Goal: Task Accomplishment & Management: Manage account settings

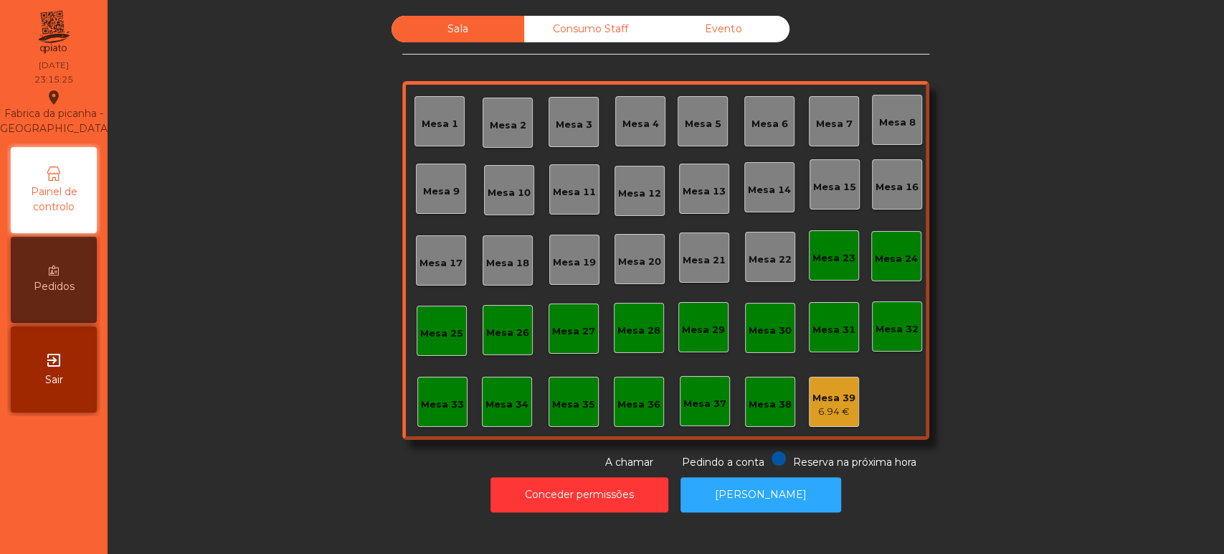
click at [822, 406] on div "6.94 €" at bounding box center [834, 412] width 43 height 14
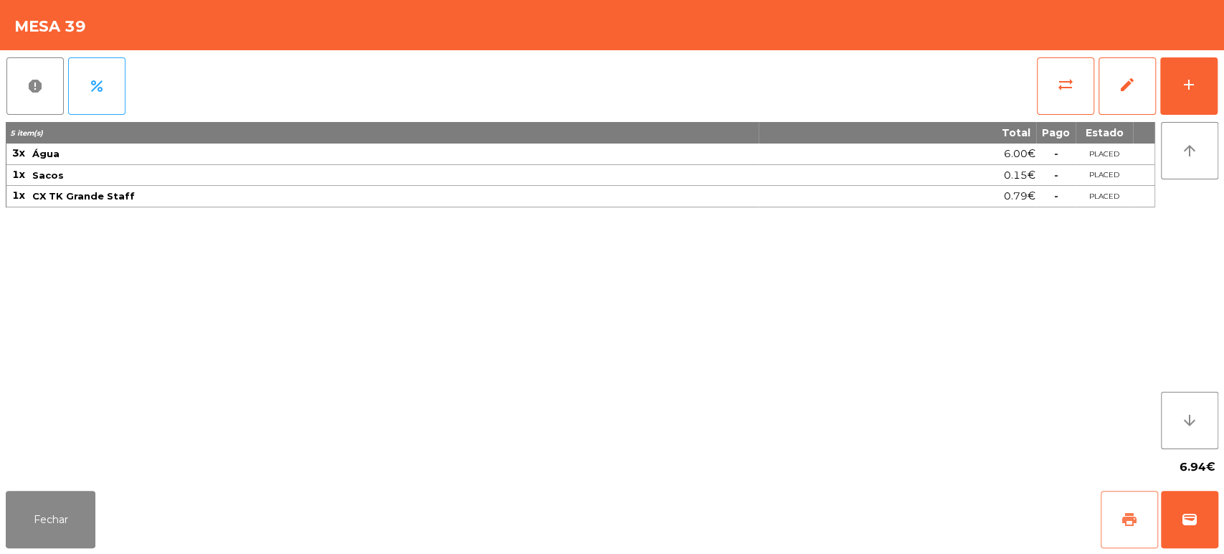
click at [1125, 528] on span "print" at bounding box center [1129, 519] width 17 height 17
click at [69, 523] on button "Fechar" at bounding box center [51, 519] width 90 height 57
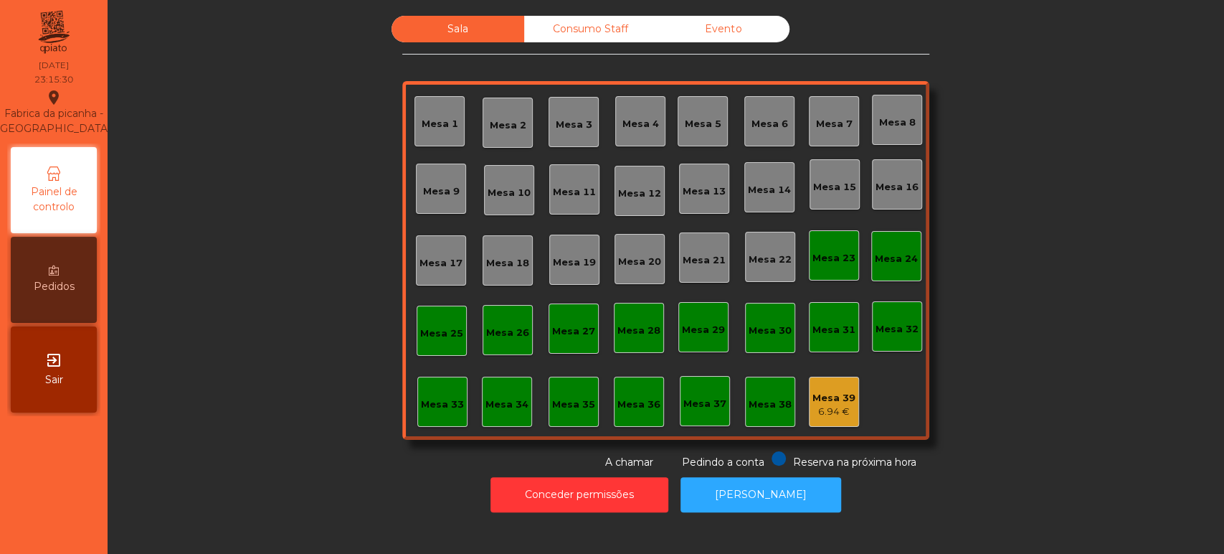
click at [828, 400] on div "Mesa 39" at bounding box center [834, 398] width 43 height 14
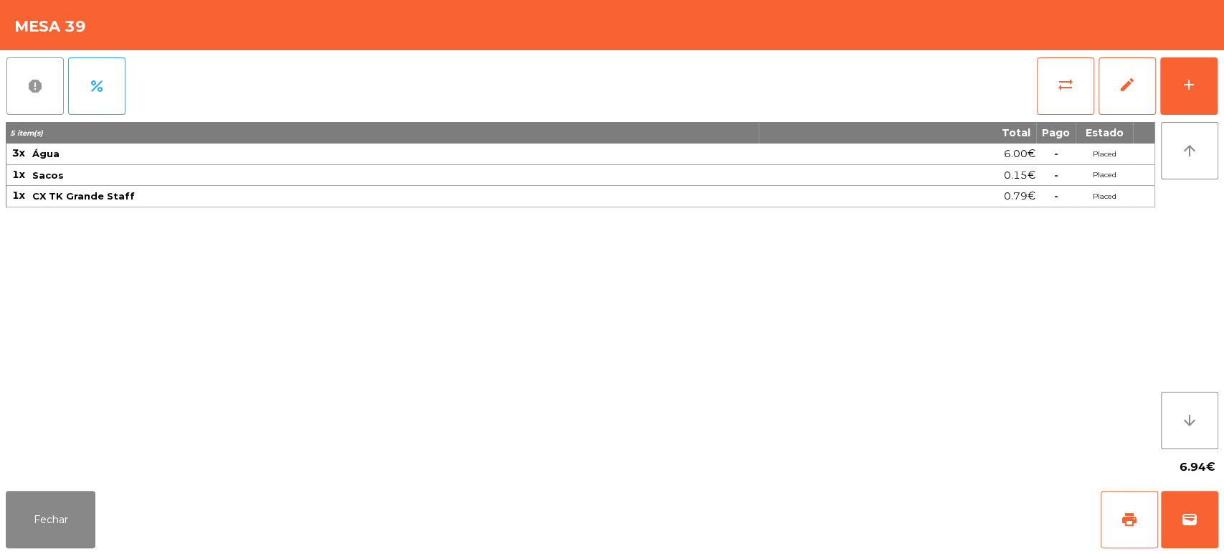
click at [34, 98] on button "report" at bounding box center [34, 85] width 57 height 57
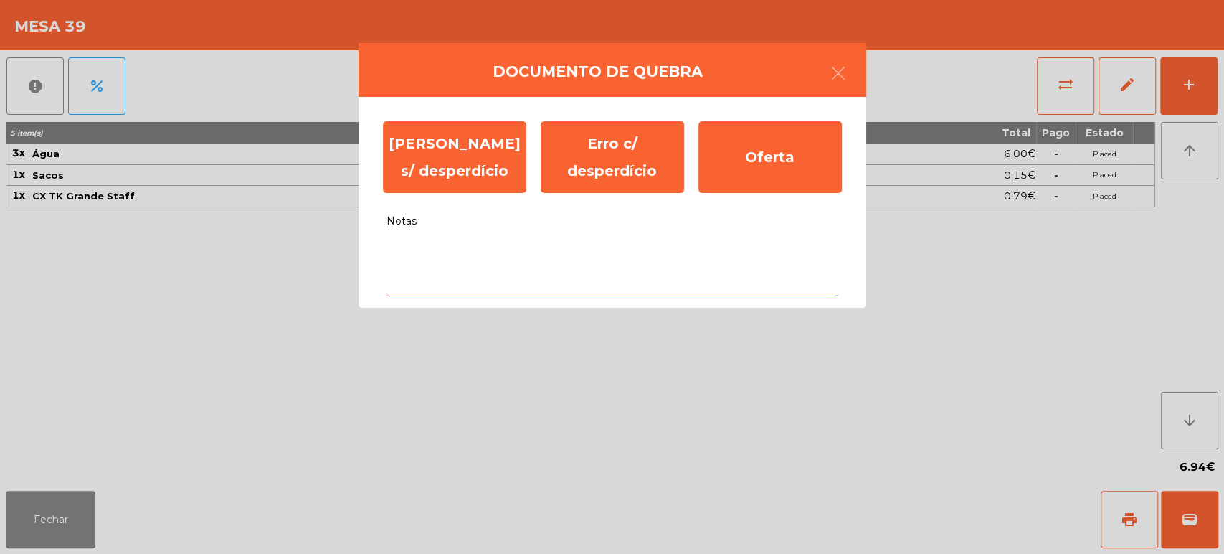
click at [650, 254] on textarea "Notas" at bounding box center [613, 267] width 452 height 60
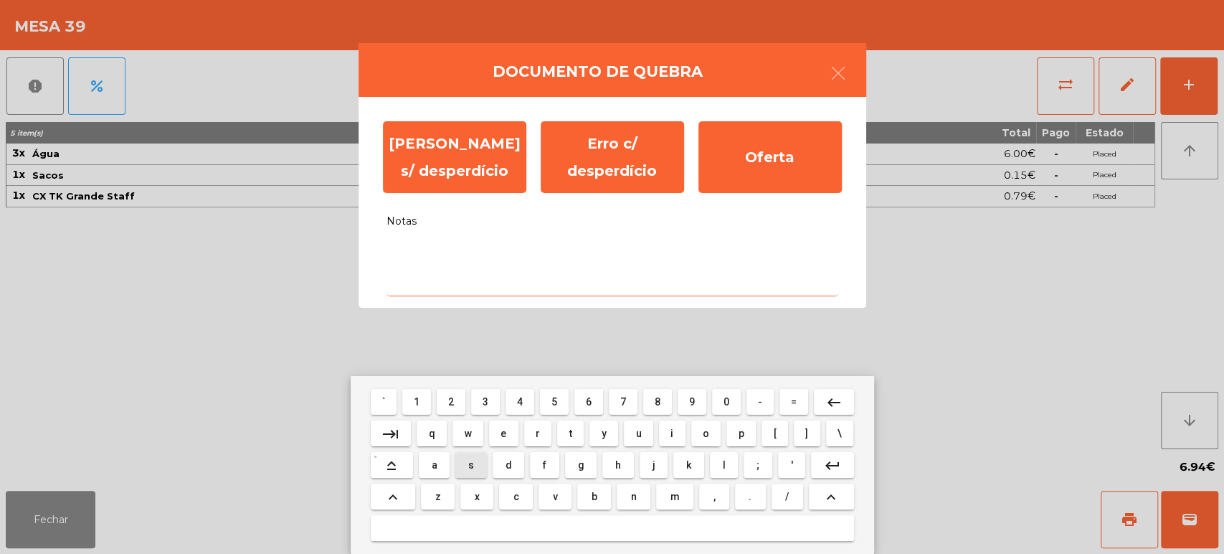
click at [471, 463] on span "s" at bounding box center [471, 464] width 6 height 11
click at [504, 433] on span "e" at bounding box center [504, 433] width 6 height 11
click at [667, 515] on button at bounding box center [612, 528] width 483 height 26
click at [821, 404] on button "keyboard_backspace" at bounding box center [834, 402] width 40 height 26
click at [662, 502] on button "m" at bounding box center [674, 496] width 37 height 26
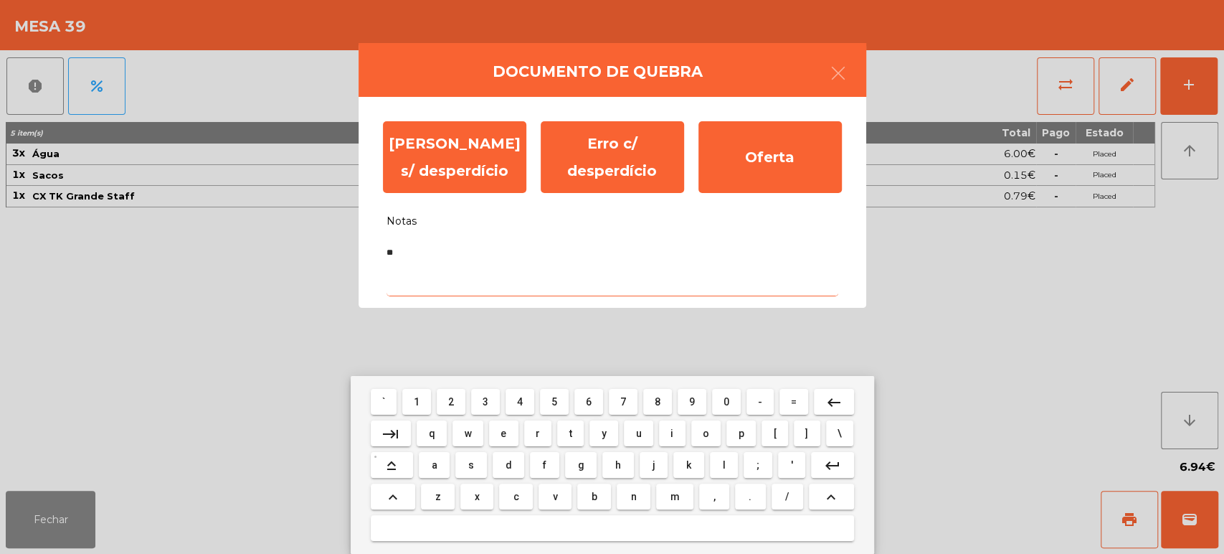
type textarea "***"
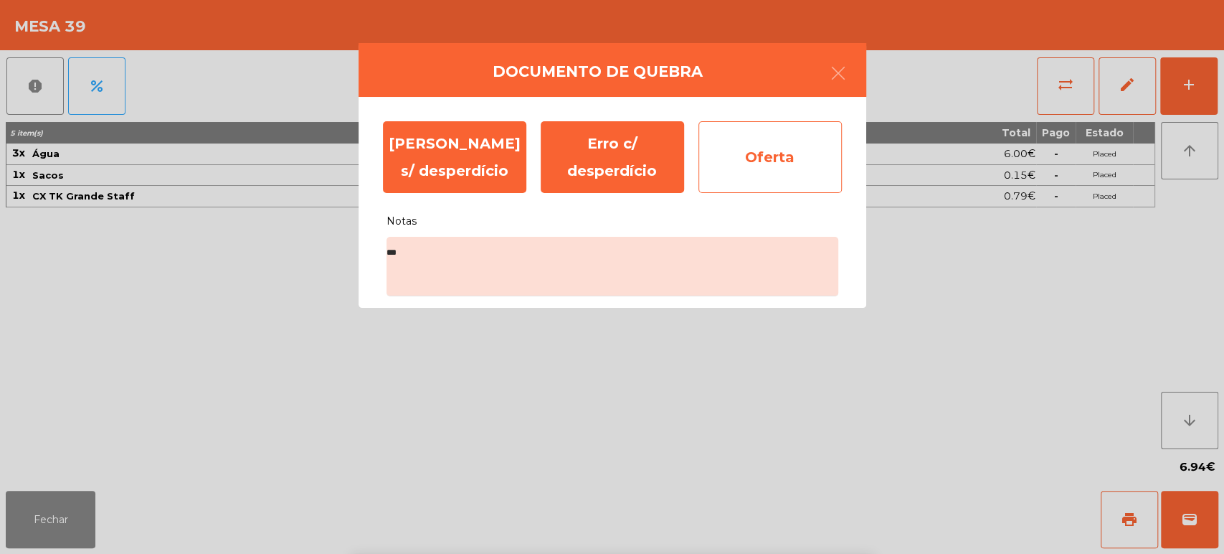
click at [771, 155] on div "Oferta" at bounding box center [770, 157] width 143 height 72
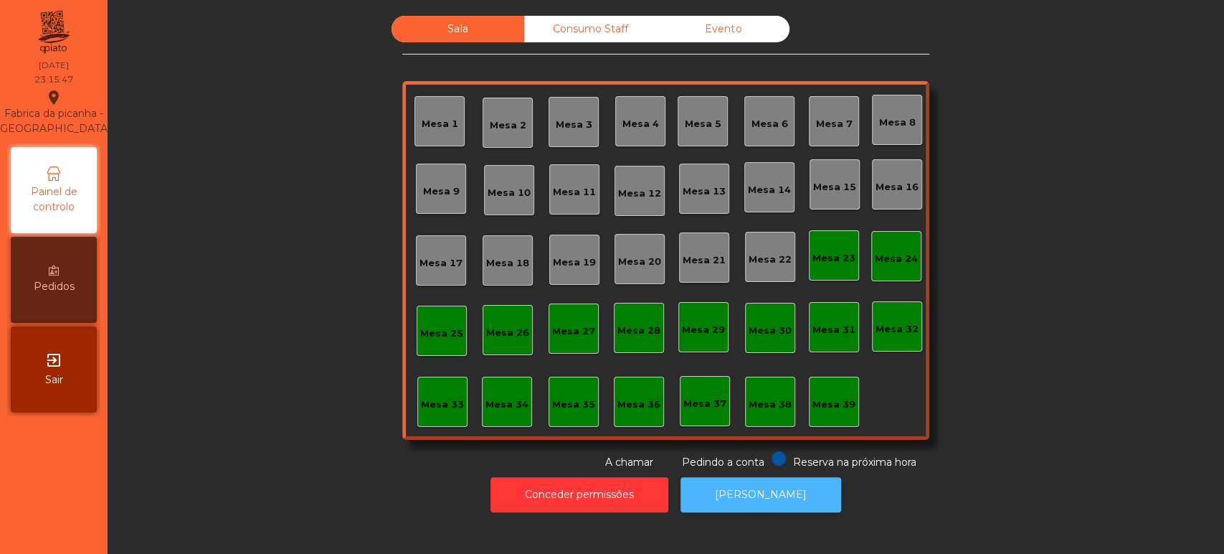
click at [773, 488] on button "[PERSON_NAME]" at bounding box center [761, 494] width 161 height 35
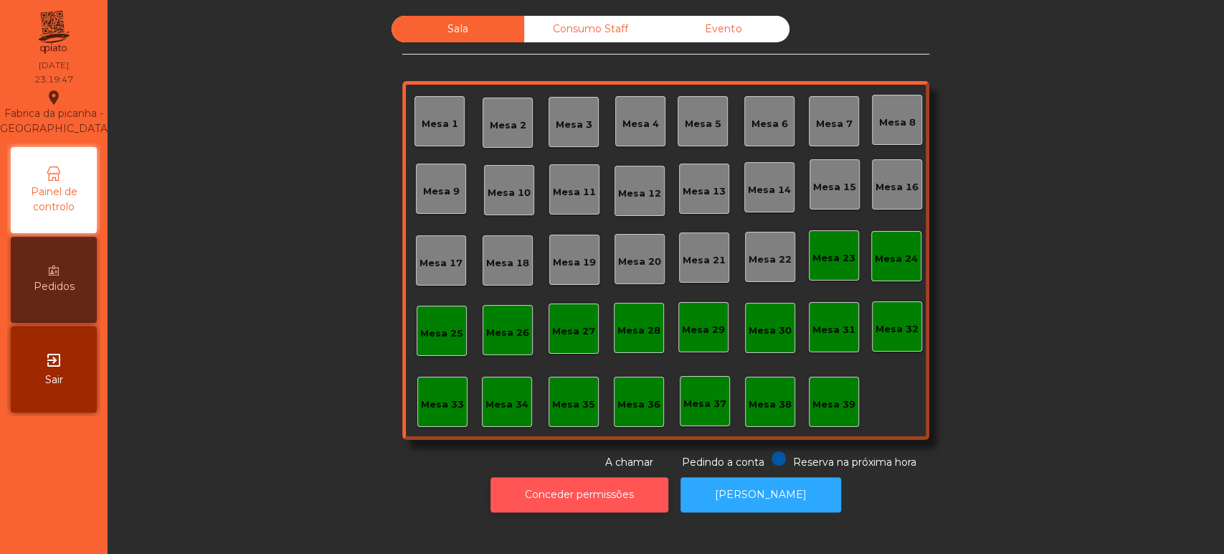
click at [591, 493] on button "Conceder permissões" at bounding box center [580, 494] width 178 height 35
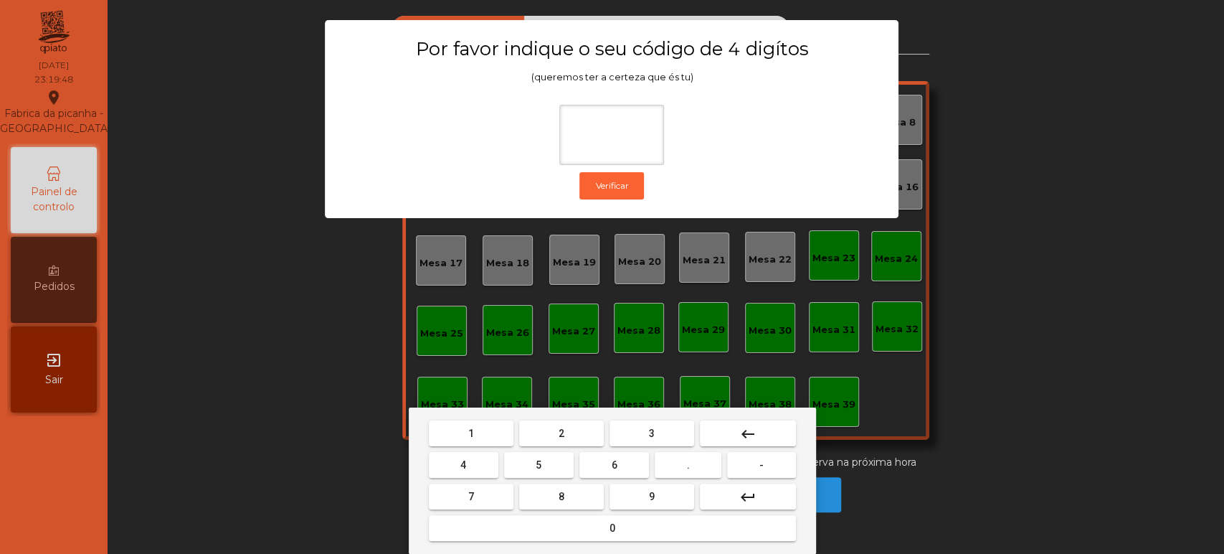
click at [471, 433] on span "1" at bounding box center [471, 433] width 6 height 11
click at [667, 430] on button "3" at bounding box center [652, 433] width 85 height 26
click at [549, 467] on button "5" at bounding box center [539, 465] width 70 height 26
click at [585, 530] on button "0" at bounding box center [612, 528] width 367 height 26
type input "****"
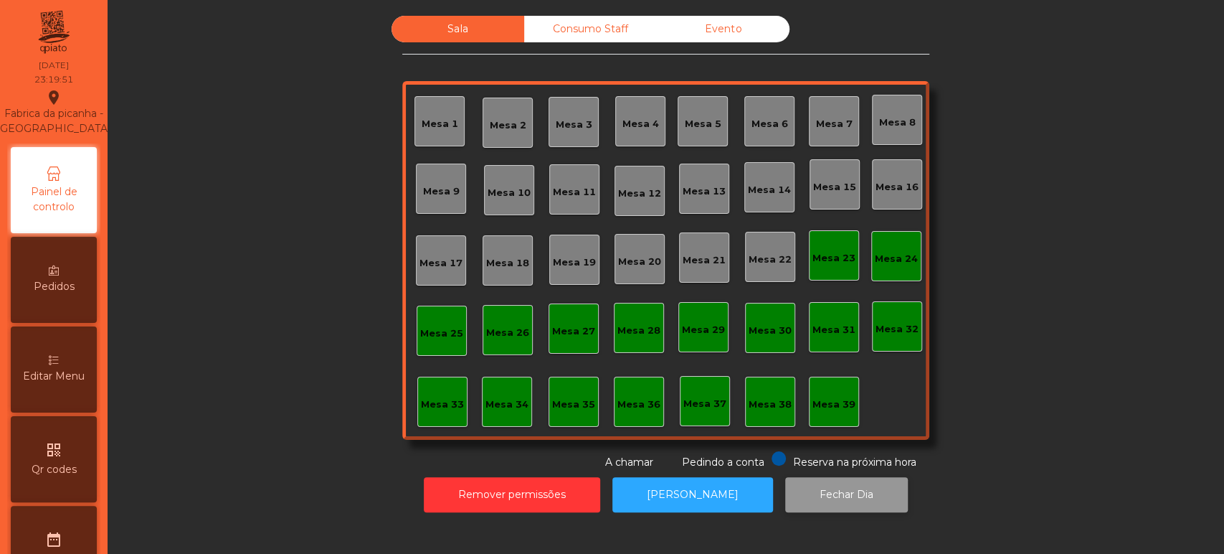
click at [821, 484] on button "Fechar Dia" at bounding box center [846, 494] width 123 height 35
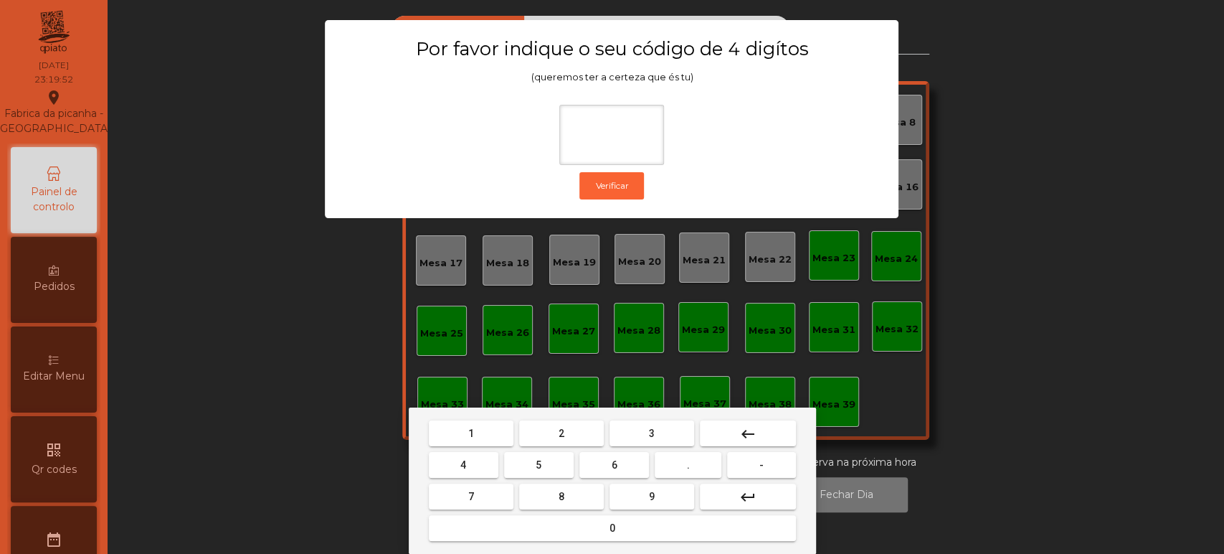
click at [491, 428] on button "1" at bounding box center [471, 433] width 85 height 26
click at [629, 429] on button "3" at bounding box center [652, 433] width 85 height 26
click at [548, 465] on button "5" at bounding box center [539, 465] width 70 height 26
click at [591, 537] on button "0" at bounding box center [612, 528] width 367 height 26
type input "****"
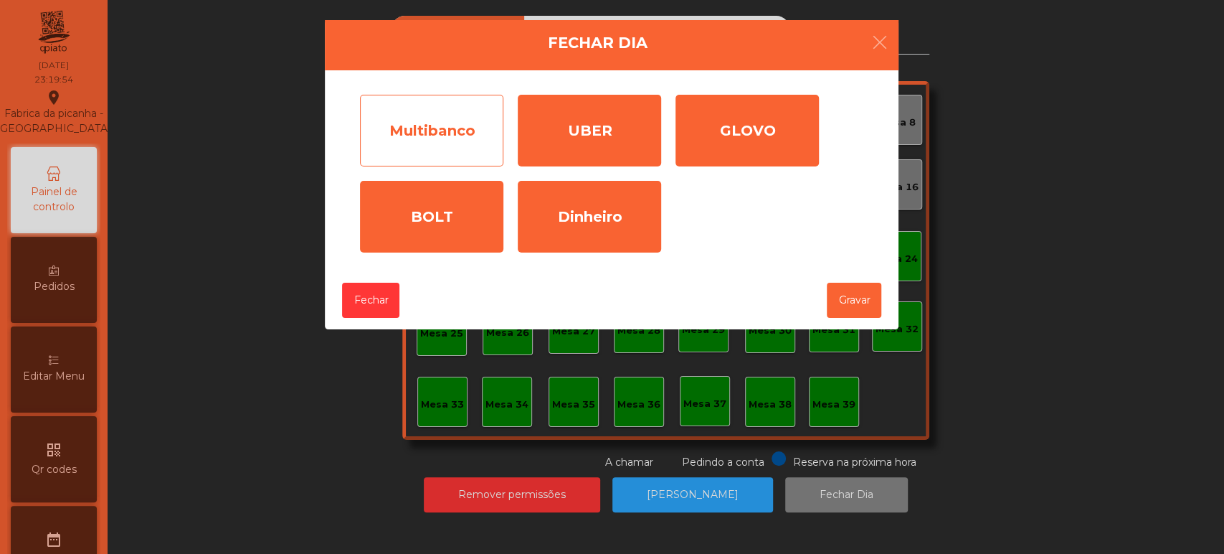
click at [426, 126] on div "Multibanco" at bounding box center [431, 131] width 143 height 72
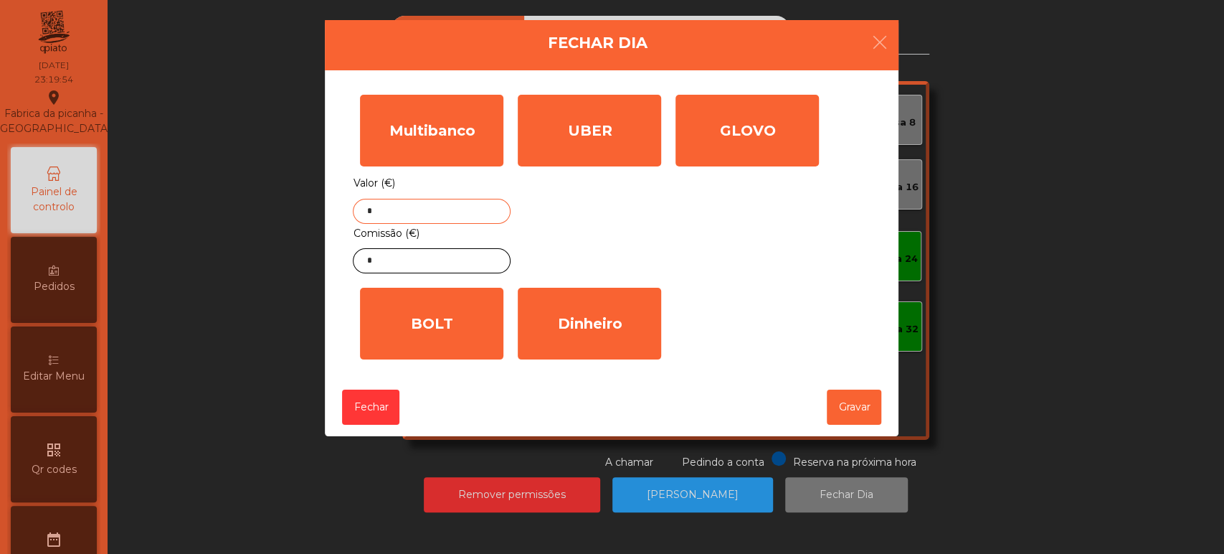
click at [422, 216] on input "*" at bounding box center [432, 211] width 158 height 25
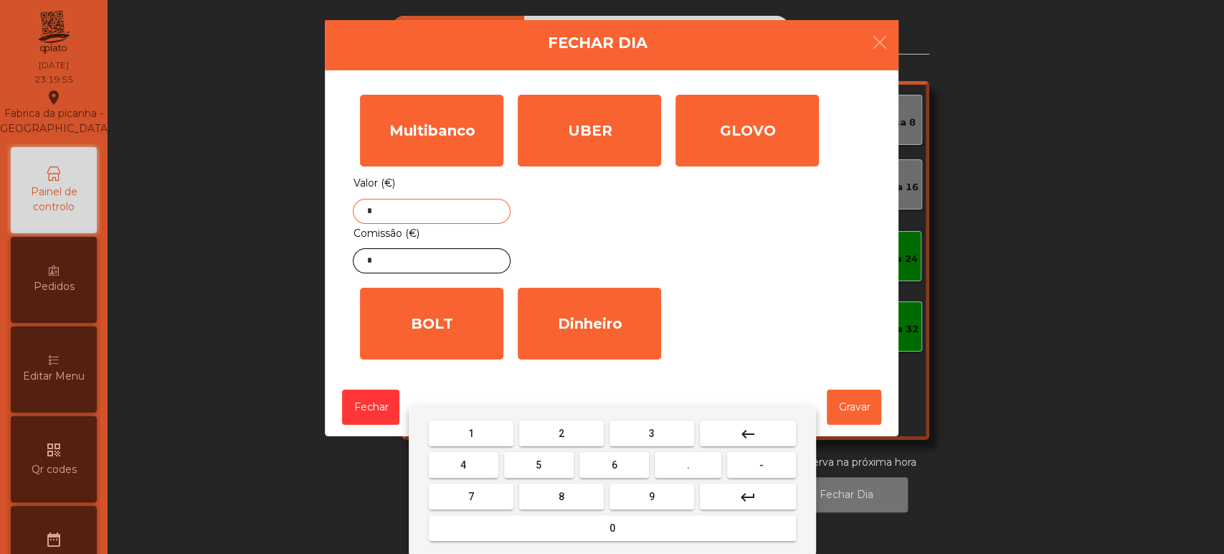
click at [755, 432] on mat-icon "keyboard_backspace" at bounding box center [748, 433] width 17 height 17
click at [567, 433] on button "2" at bounding box center [561, 433] width 85 height 26
click at [649, 493] on span "9" at bounding box center [652, 496] width 6 height 11
click at [570, 433] on button "2" at bounding box center [561, 433] width 85 height 26
click at [699, 461] on button "." at bounding box center [688, 465] width 67 height 26
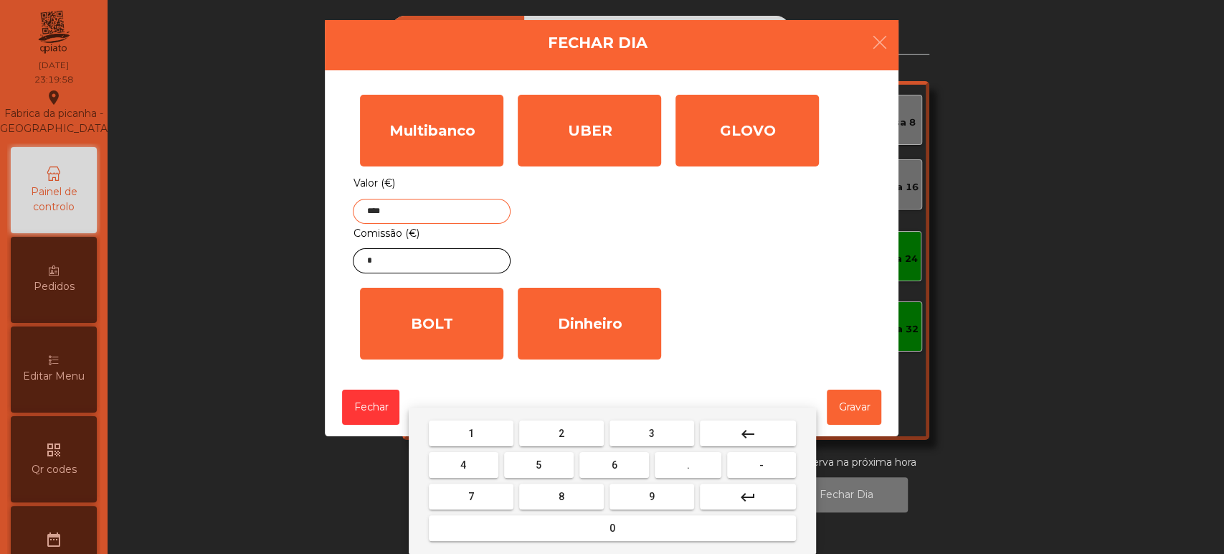
click at [482, 492] on button "7" at bounding box center [471, 496] width 85 height 26
click at [558, 527] on button "0" at bounding box center [612, 528] width 367 height 26
type input "******"
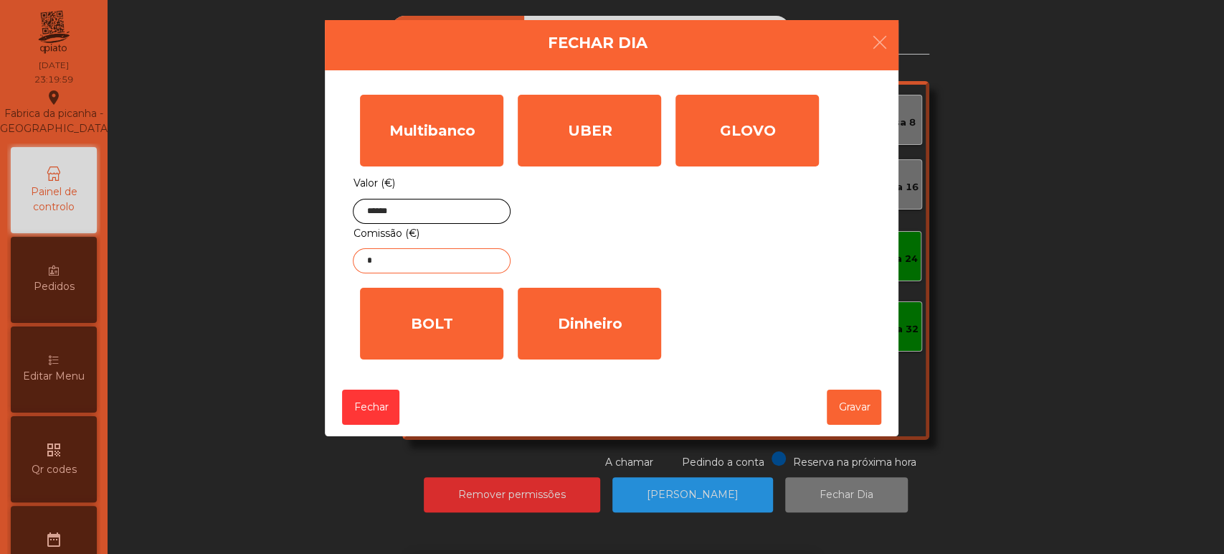
click at [430, 260] on input "*" at bounding box center [432, 260] width 158 height 25
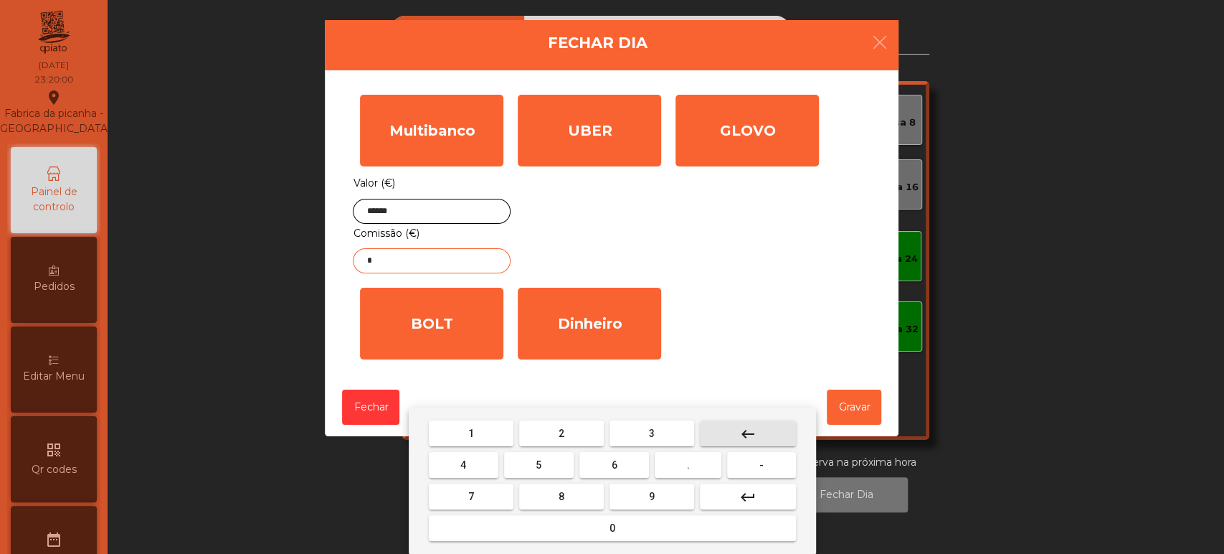
click at [762, 430] on button "keyboard_backspace" at bounding box center [748, 433] width 96 height 26
click at [487, 432] on button "1" at bounding box center [471, 433] width 85 height 26
click at [689, 465] on span "." at bounding box center [688, 464] width 3 height 11
click at [671, 439] on button "3" at bounding box center [652, 433] width 85 height 26
click at [494, 488] on button "7" at bounding box center [471, 496] width 85 height 26
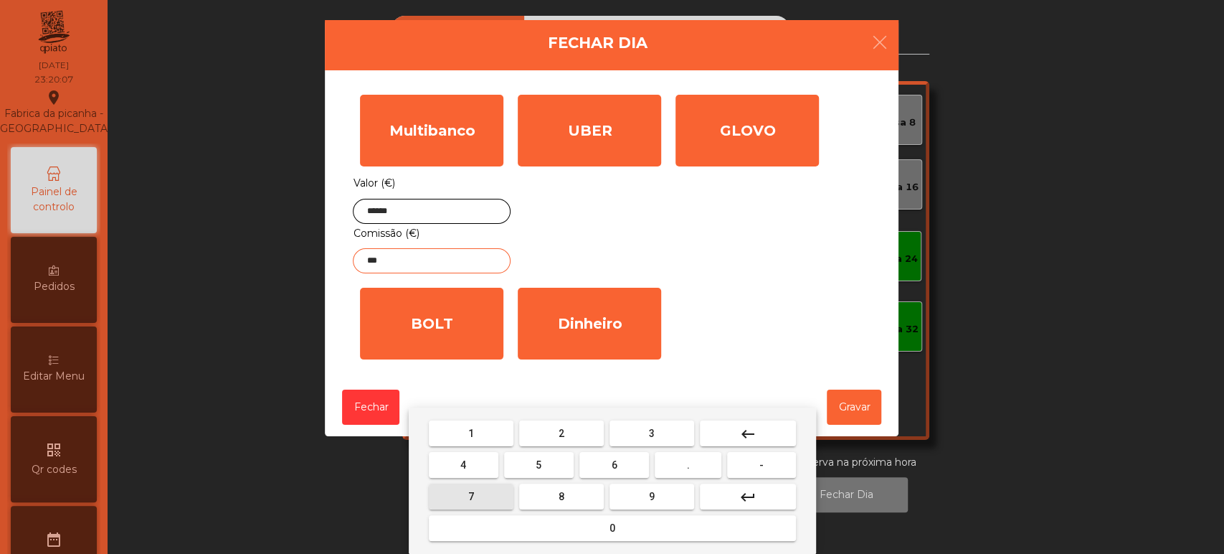
type input "****"
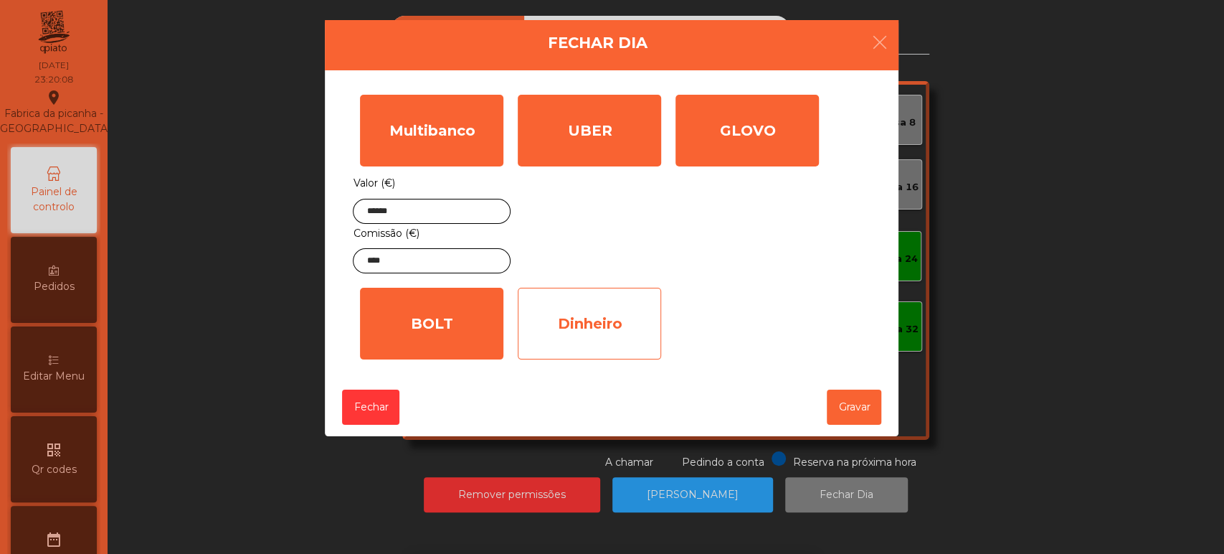
click at [575, 339] on div "Dinheiro" at bounding box center [589, 324] width 143 height 72
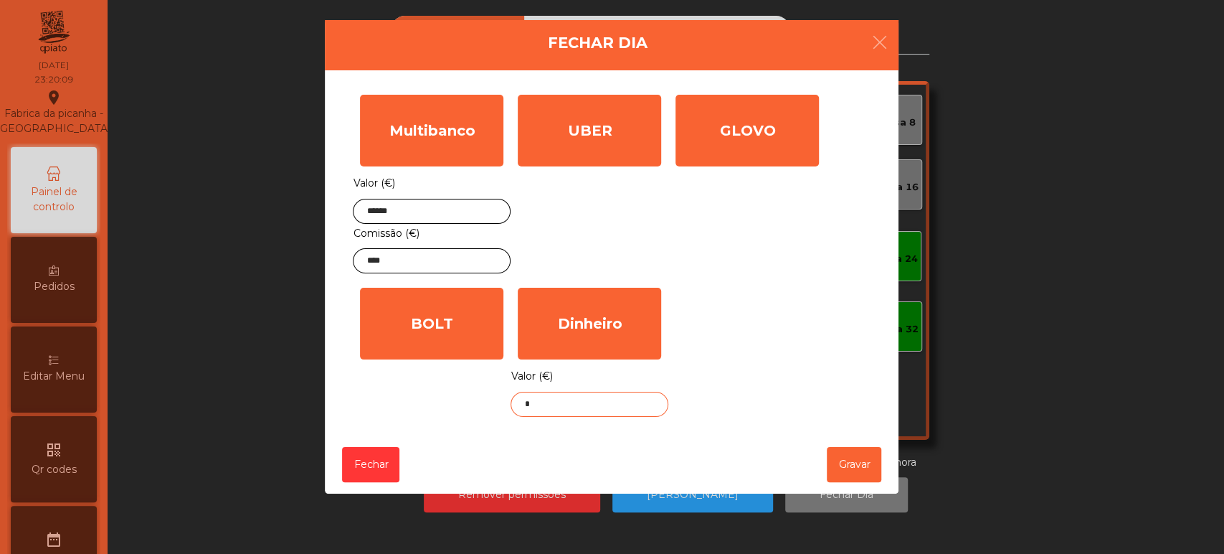
click at [592, 406] on input "*" at bounding box center [590, 404] width 158 height 25
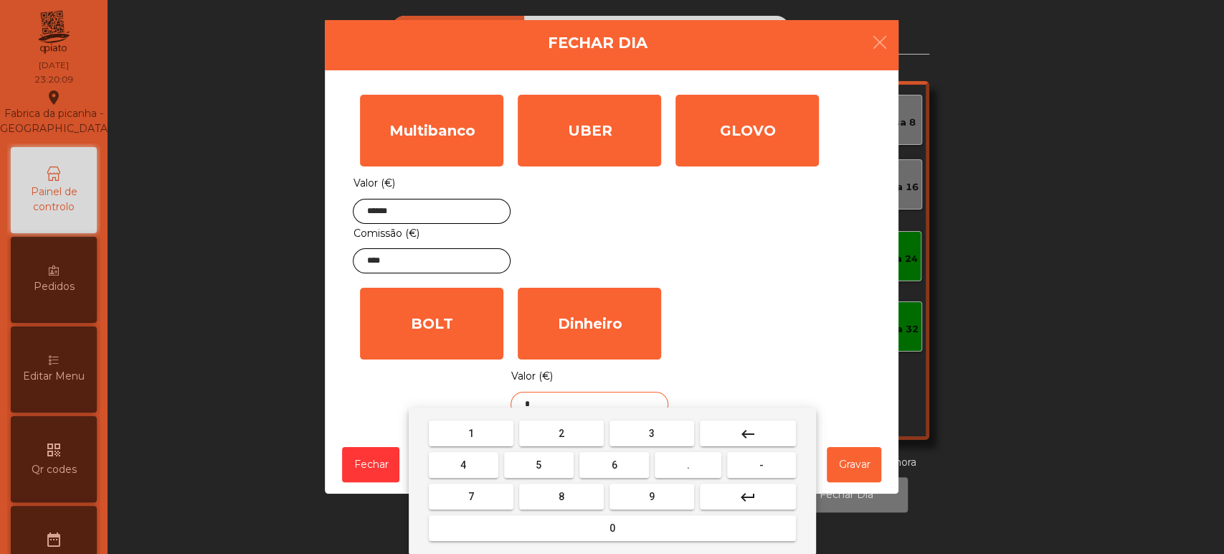
click at [773, 436] on button "keyboard_backspace" at bounding box center [748, 433] width 96 height 26
click at [464, 466] on span "4" at bounding box center [463, 464] width 6 height 11
type input "*"
click at [758, 432] on button "keyboard_backspace" at bounding box center [748, 433] width 96 height 26
click at [652, 430] on span "3" at bounding box center [652, 433] width 6 height 11
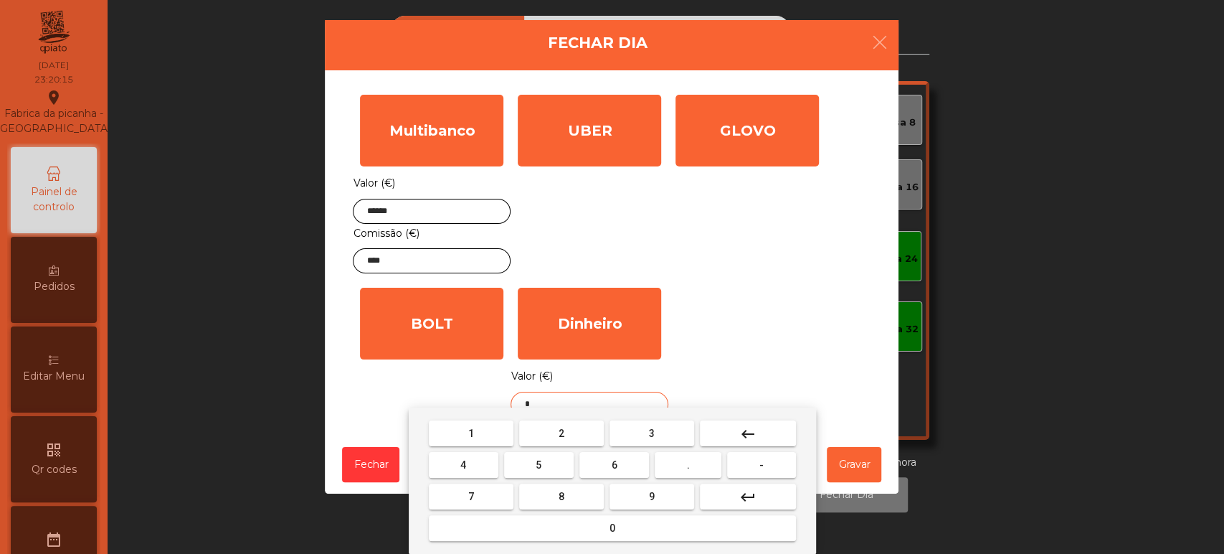
click at [654, 432] on span "3" at bounding box center [652, 433] width 6 height 11
click at [653, 428] on span "3" at bounding box center [652, 433] width 6 height 11
click at [679, 468] on button "." at bounding box center [688, 465] width 67 height 26
click at [735, 430] on button "keyboard_backspace" at bounding box center [748, 433] width 96 height 26
click at [731, 430] on button "keyboard_backspace" at bounding box center [748, 433] width 96 height 26
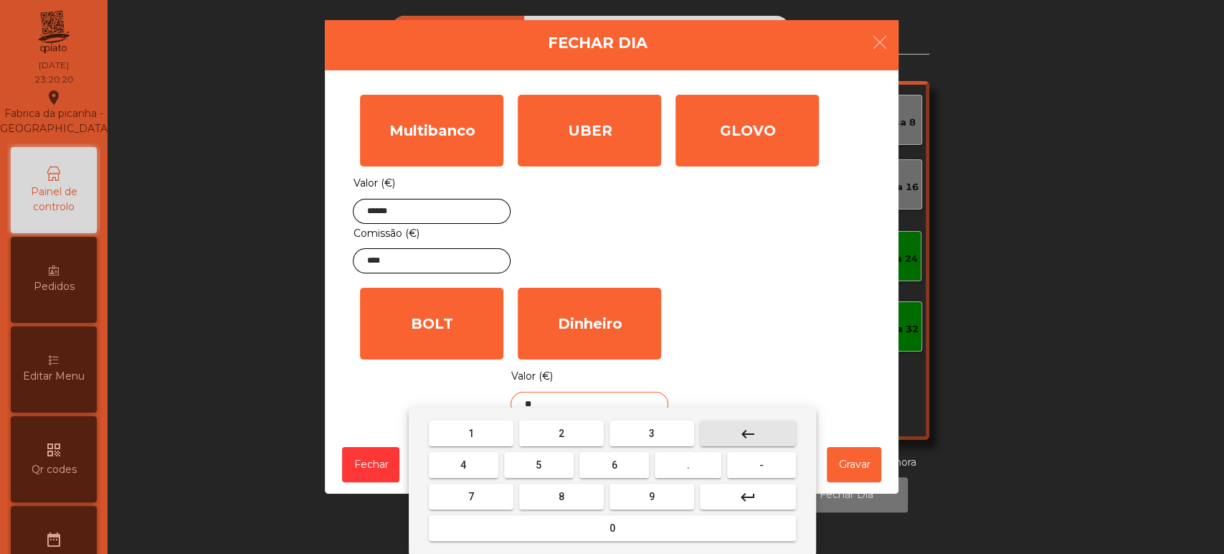
click at [736, 430] on button "keyboard_backspace" at bounding box center [748, 433] width 96 height 26
type input "*"
click at [732, 434] on button "keyboard_backspace" at bounding box center [748, 433] width 96 height 26
click at [733, 433] on button "keyboard_backspace" at bounding box center [748, 433] width 96 height 26
click at [551, 463] on button "5" at bounding box center [539, 465] width 70 height 26
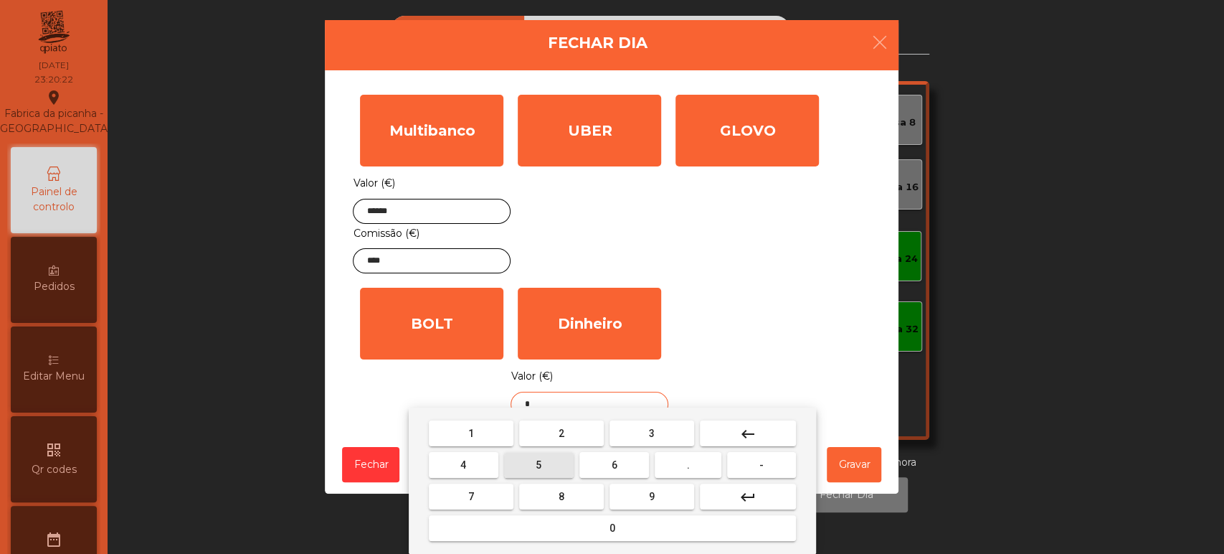
click at [582, 524] on button "0" at bounding box center [612, 528] width 367 height 26
click at [696, 463] on button "." at bounding box center [688, 465] width 67 height 26
click at [613, 522] on span "0" at bounding box center [613, 527] width 6 height 11
click at [623, 531] on button "0" at bounding box center [612, 528] width 367 height 26
type input "*****"
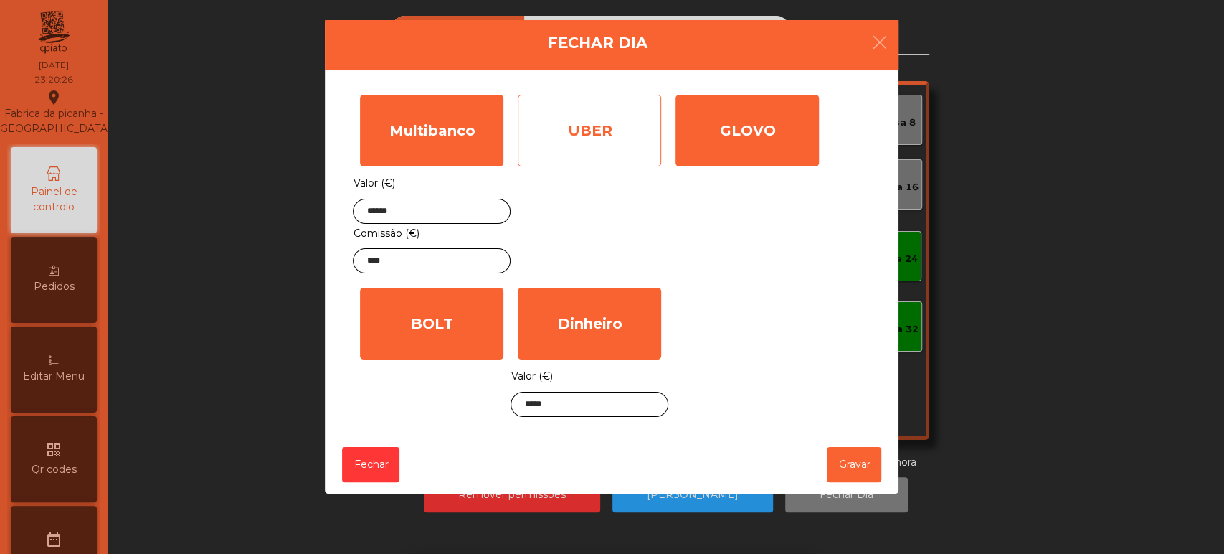
click at [608, 138] on div "UBER" at bounding box center [589, 131] width 143 height 72
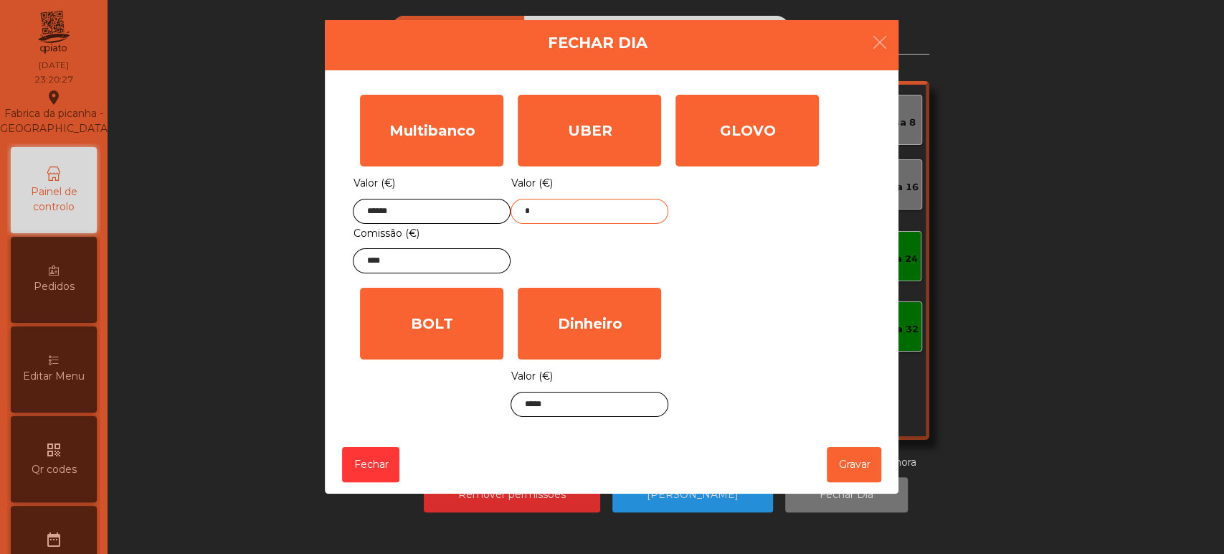
click at [591, 214] on input "*" at bounding box center [590, 211] width 158 height 25
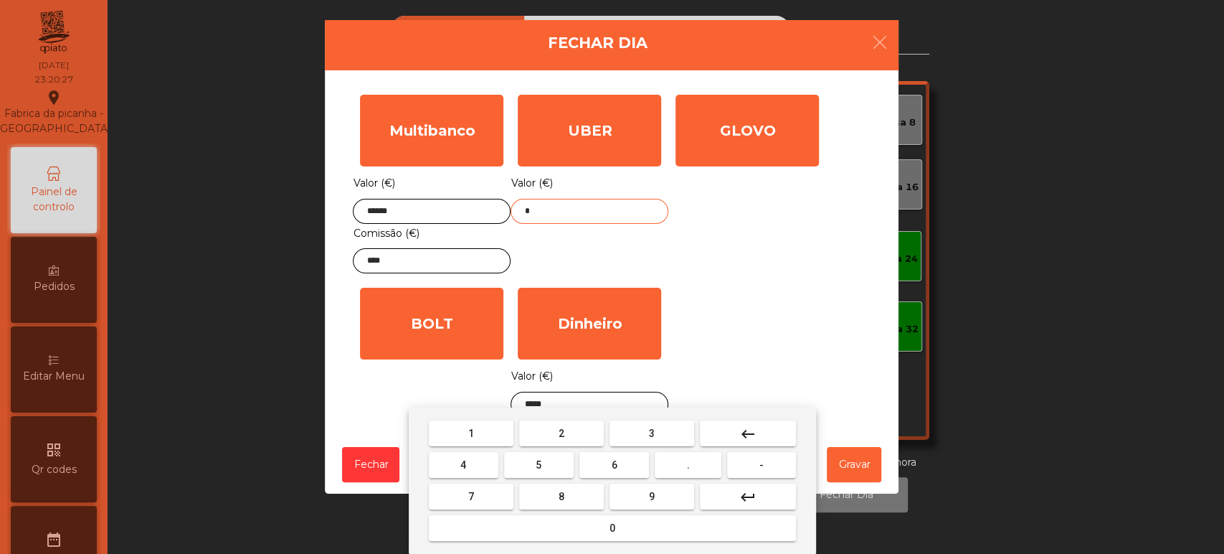
click at [762, 440] on button "keyboard_backspace" at bounding box center [748, 433] width 96 height 26
click at [485, 431] on button "1" at bounding box center [471, 433] width 85 height 26
click at [463, 465] on span "4" at bounding box center [463, 464] width 6 height 11
click at [580, 525] on button "0" at bounding box center [612, 528] width 367 height 26
click at [689, 465] on span "." at bounding box center [688, 464] width 3 height 11
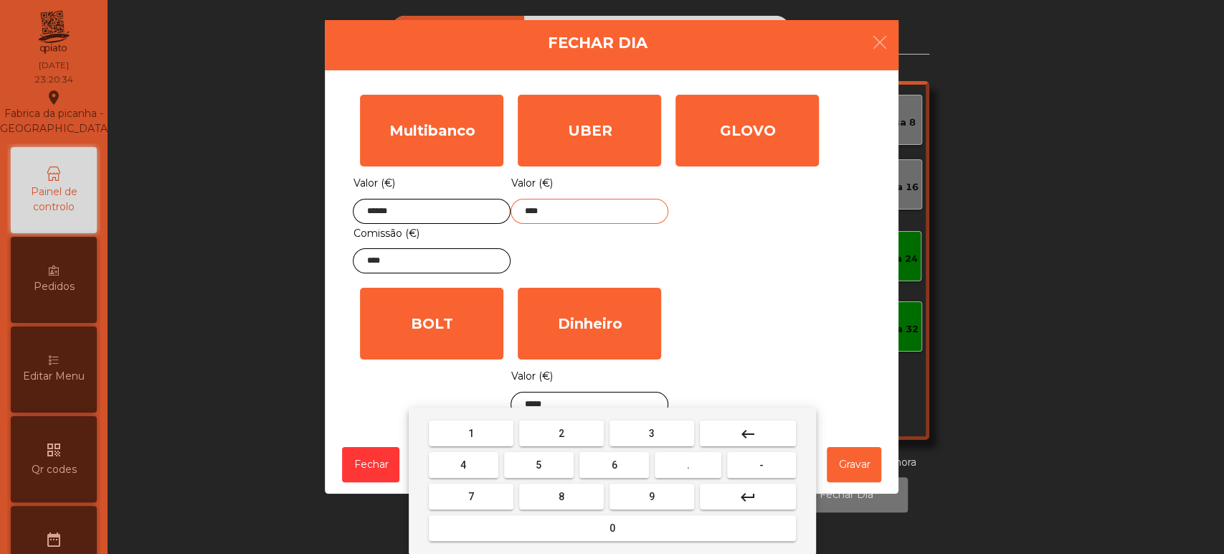
click at [614, 465] on span "6" at bounding box center [615, 464] width 6 height 11
click at [561, 496] on span "8" at bounding box center [562, 496] width 6 height 11
type input "******"
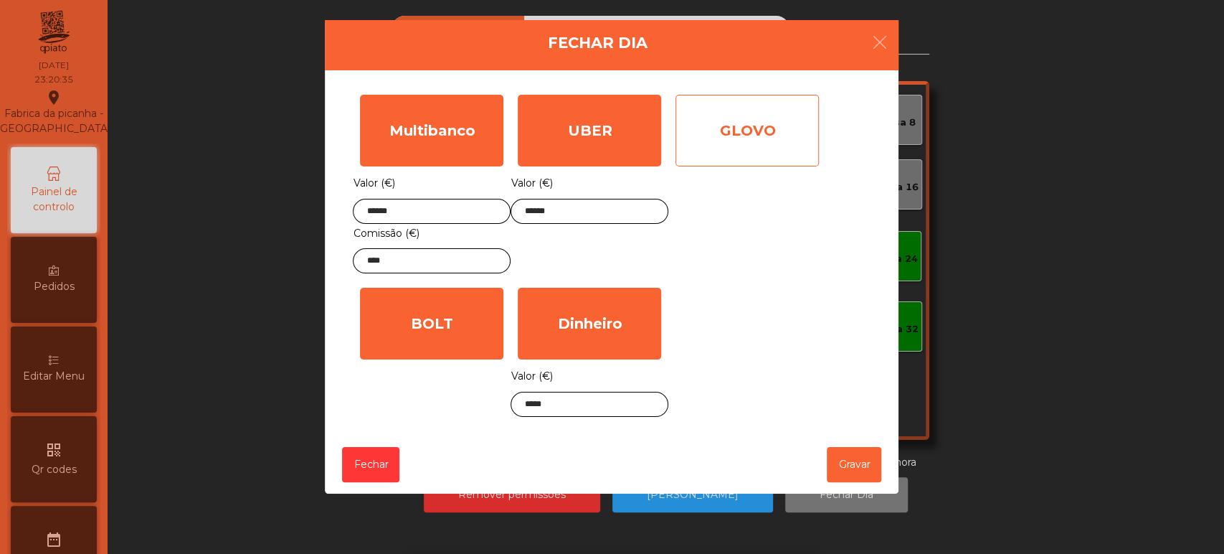
click at [760, 128] on div "GLOVO" at bounding box center [747, 131] width 143 height 72
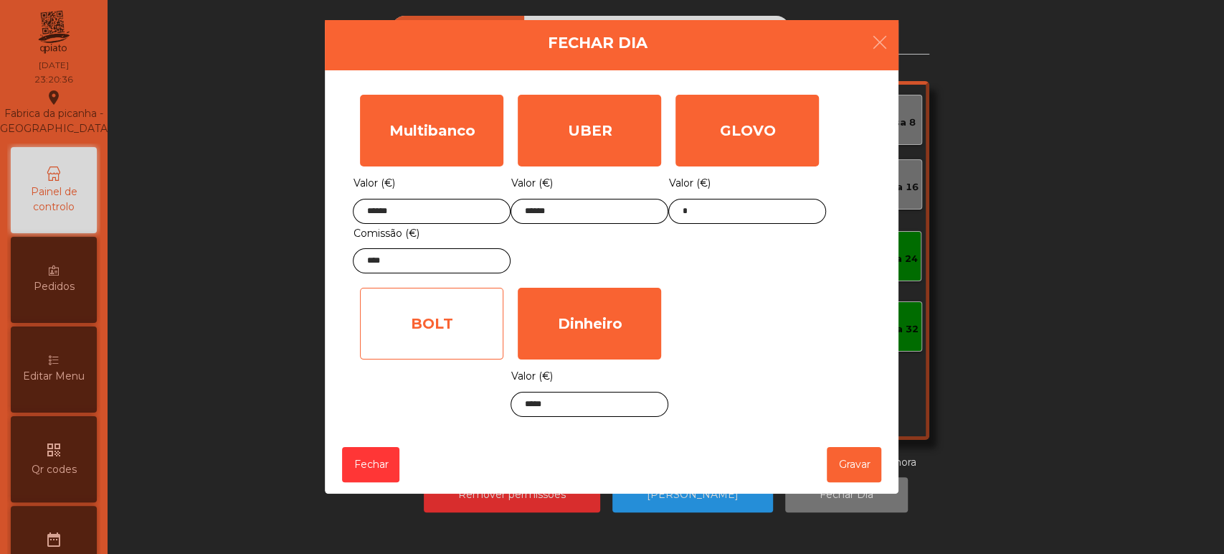
click at [450, 327] on div "BOLT" at bounding box center [431, 324] width 143 height 72
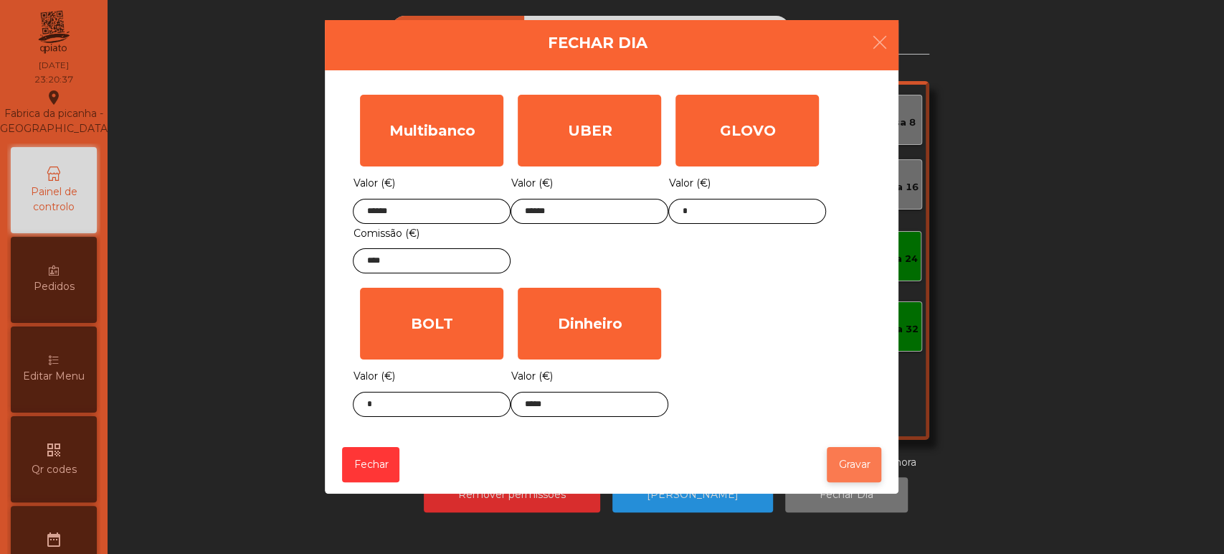
click at [859, 455] on button "Gravar" at bounding box center [854, 464] width 55 height 35
